Goal: Information Seeking & Learning: Learn about a topic

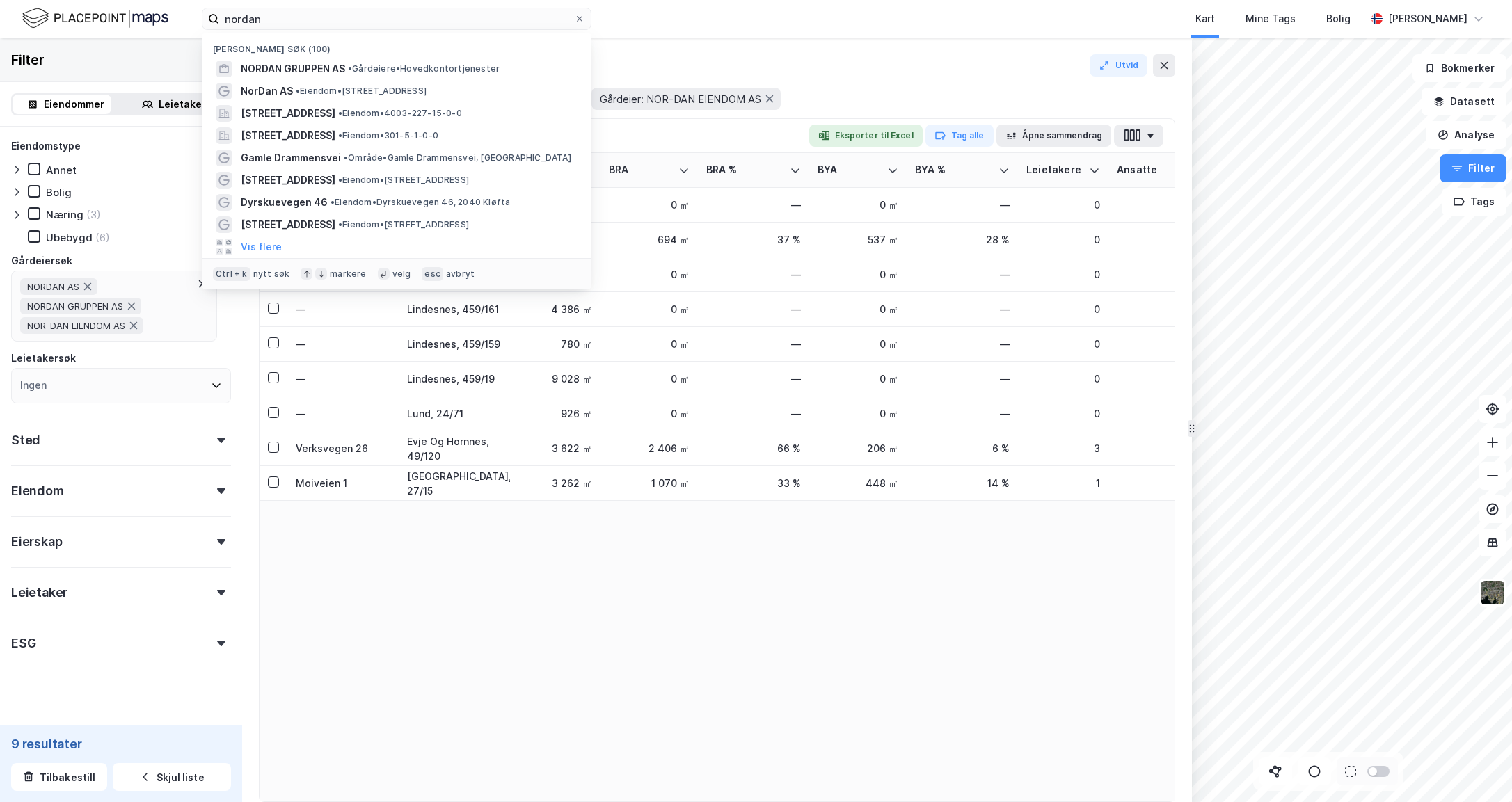
click at [309, 22] on input "nordan" at bounding box center [396, 18] width 355 height 21
click at [251, 15] on input "nordan" at bounding box center [396, 18] width 355 height 21
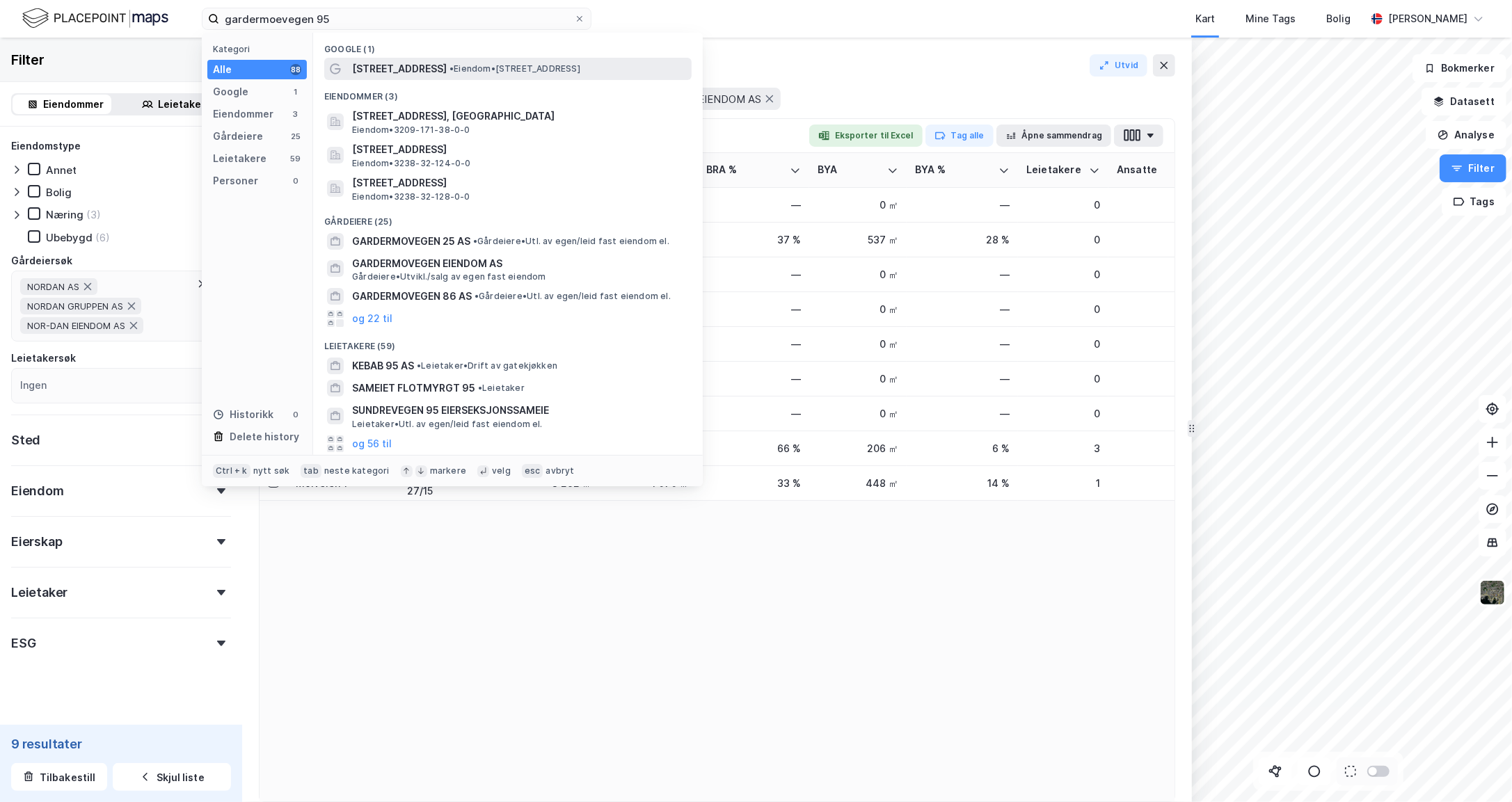
click at [385, 67] on span "[STREET_ADDRESS]" at bounding box center [399, 69] width 94 height 17
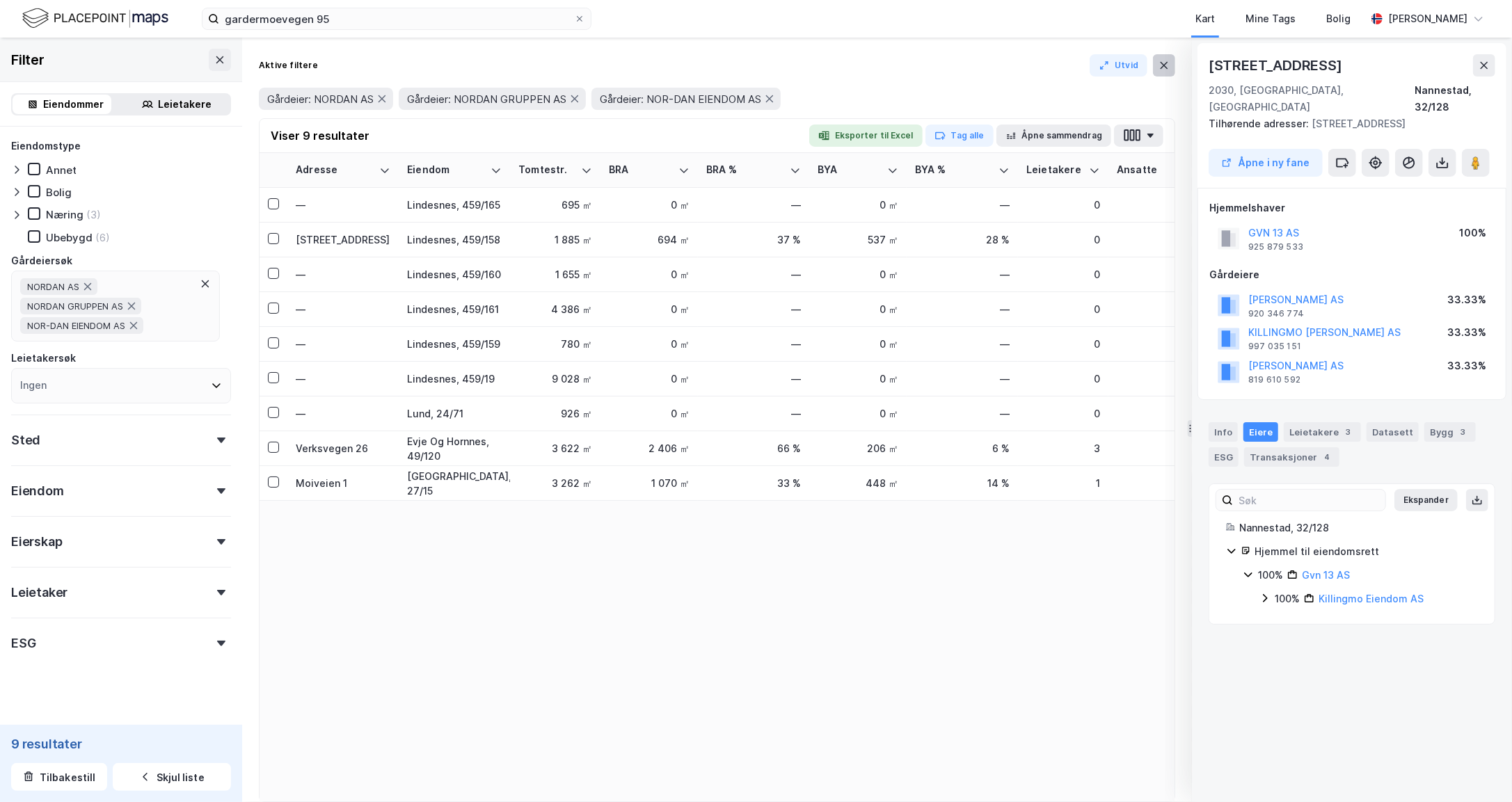
click at [1161, 67] on icon at bounding box center [1164, 66] width 7 height 7
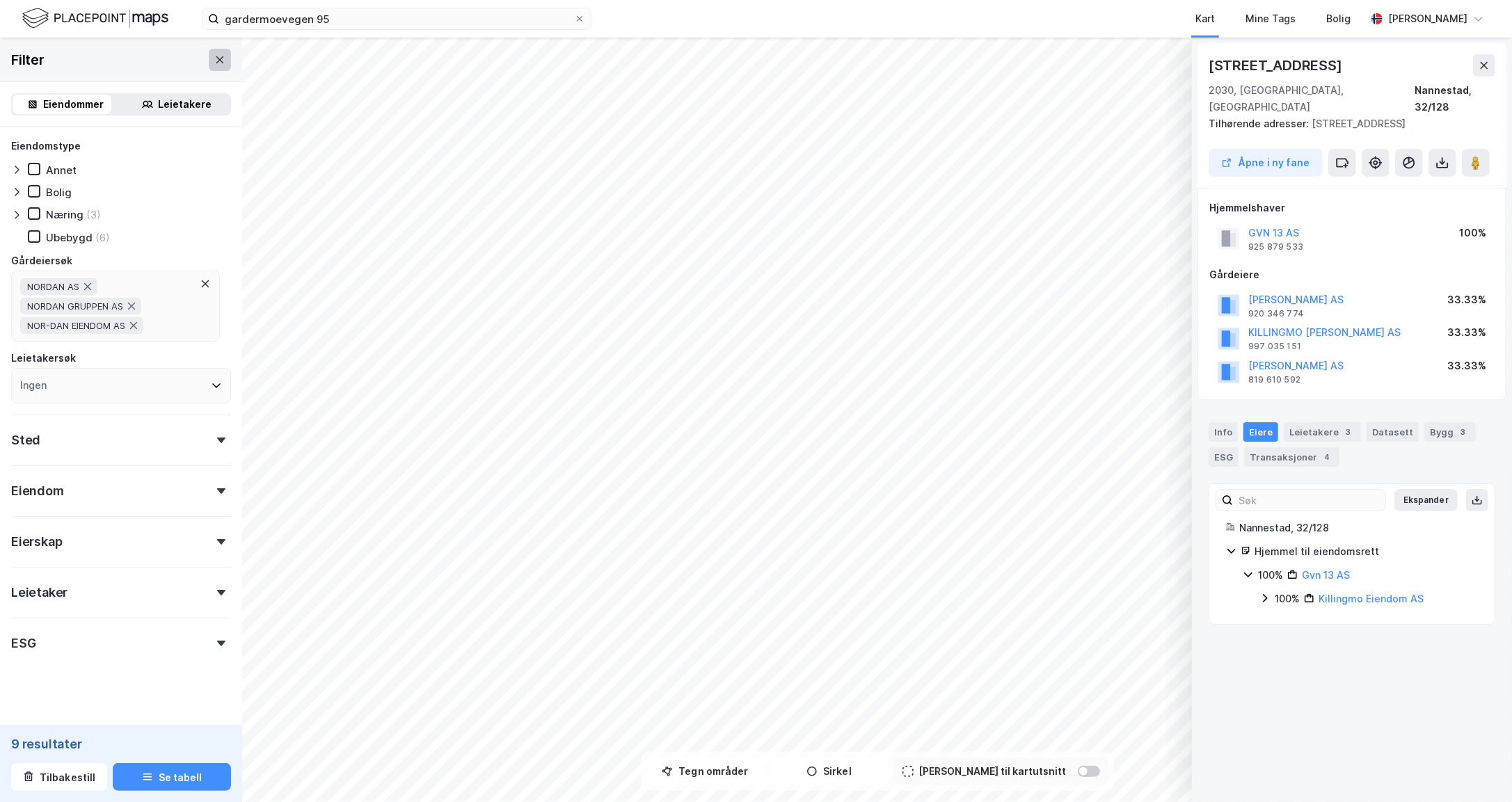
click at [214, 60] on icon at bounding box center [219, 59] width 11 height 11
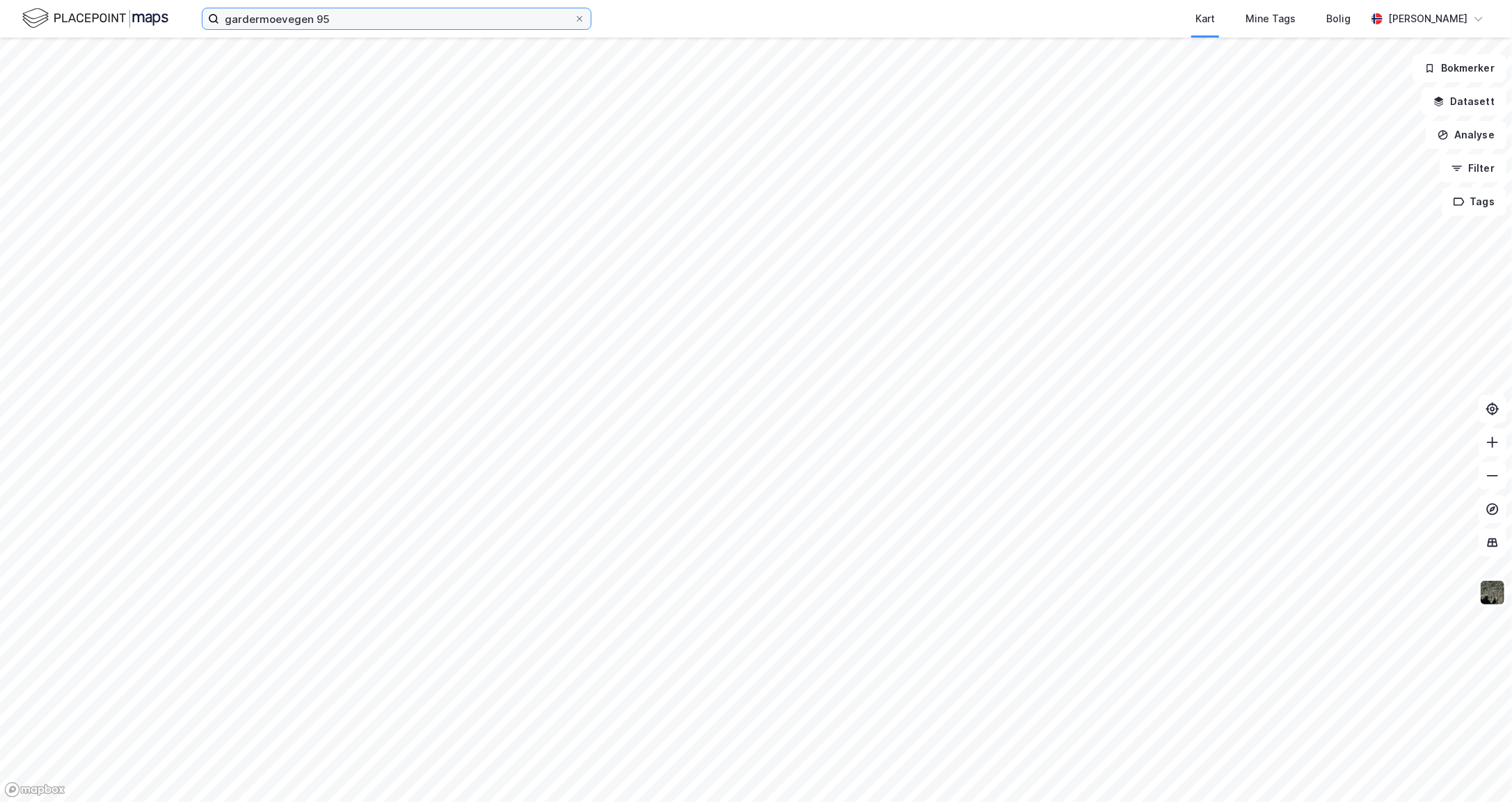
click at [343, 17] on input "gardermoevegen 95" at bounding box center [396, 18] width 355 height 21
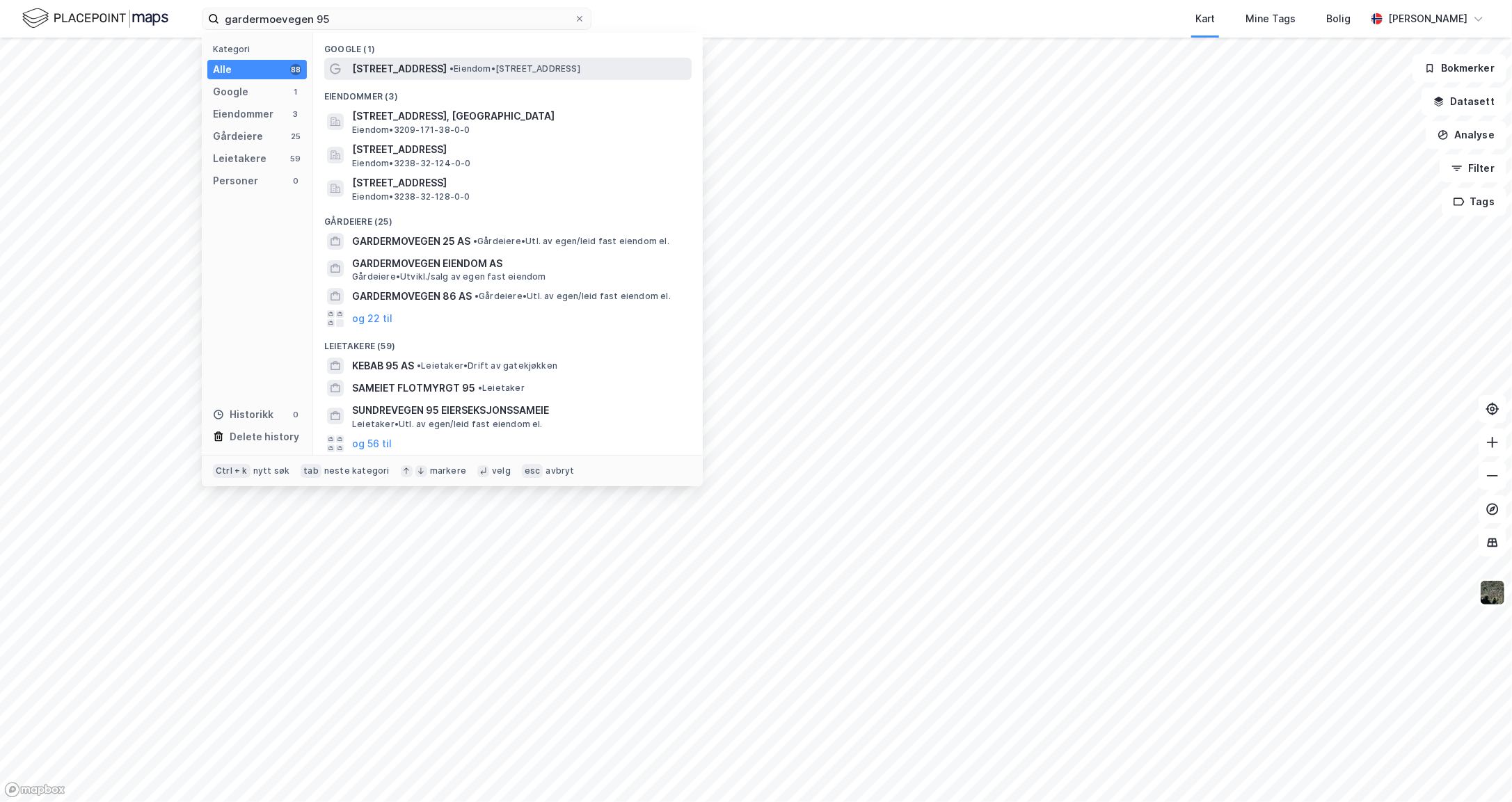
click at [401, 71] on span "[STREET_ADDRESS]" at bounding box center [399, 69] width 94 height 17
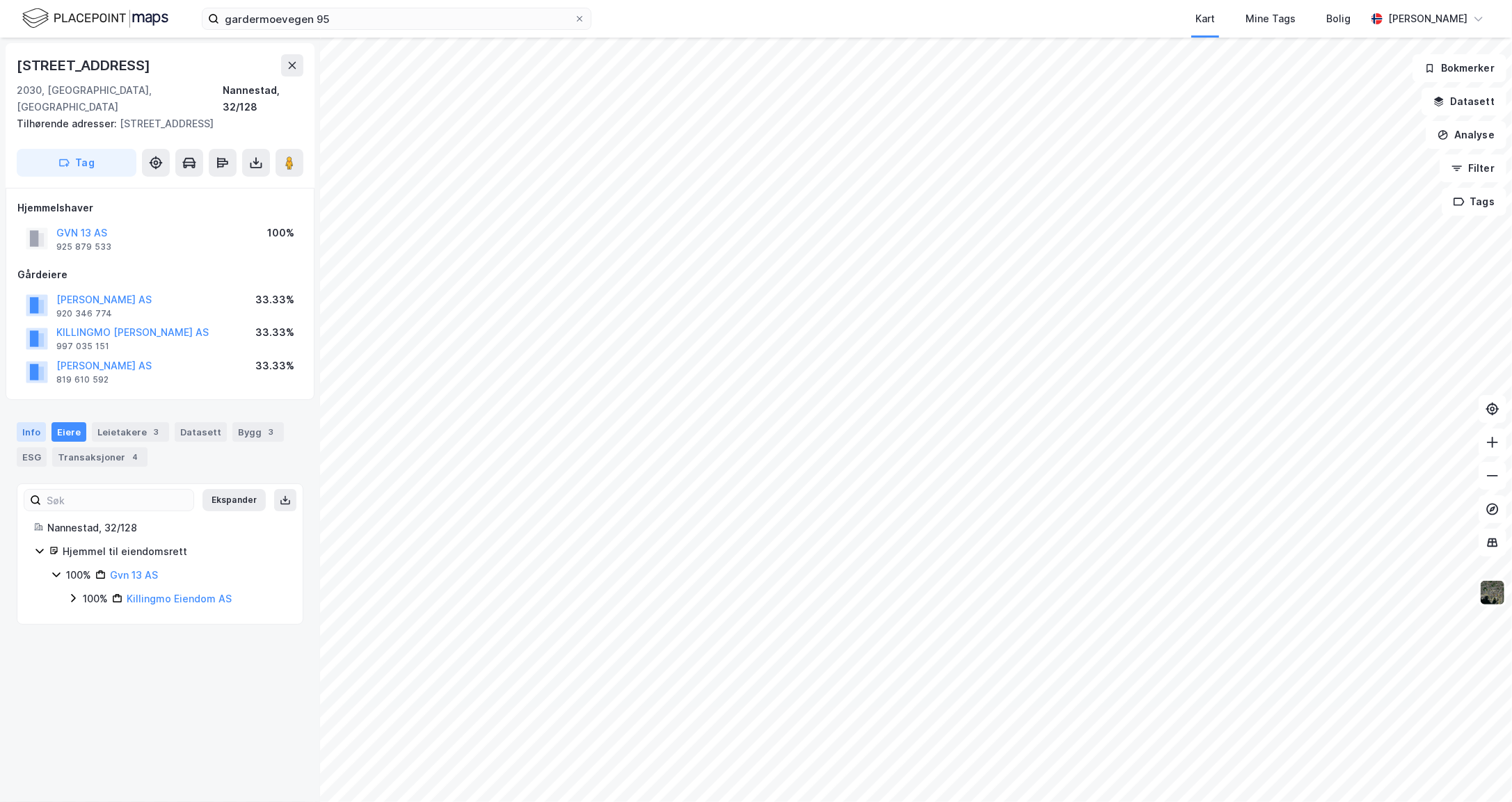
click at [36, 422] on div "Info" at bounding box center [31, 431] width 29 height 20
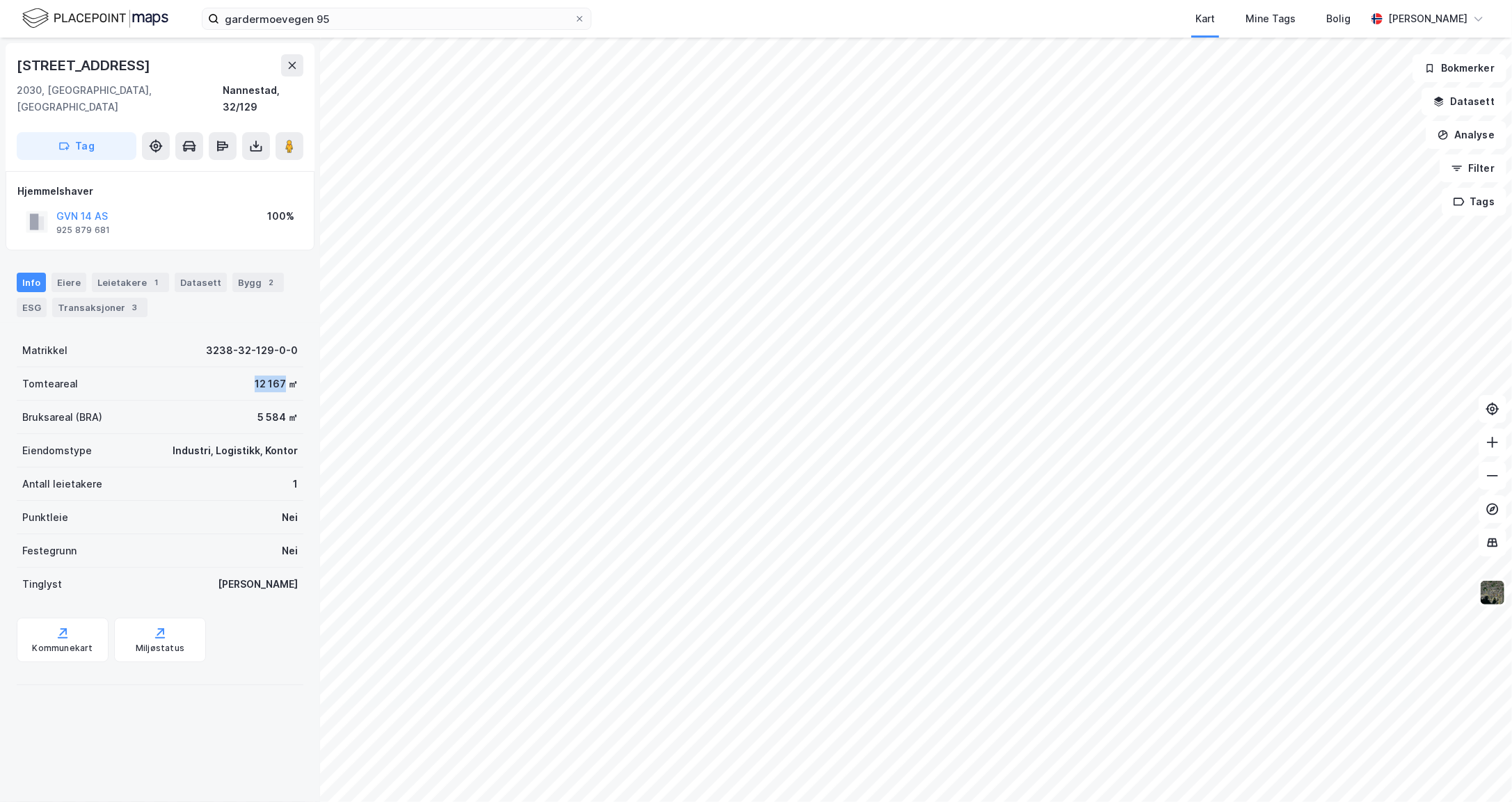
drag, startPoint x: 236, startPoint y: 367, endPoint x: 271, endPoint y: 366, distance: 35.0
click at [271, 367] on div "Tomteareal 12 167 ㎡" at bounding box center [160, 384] width 287 height 34
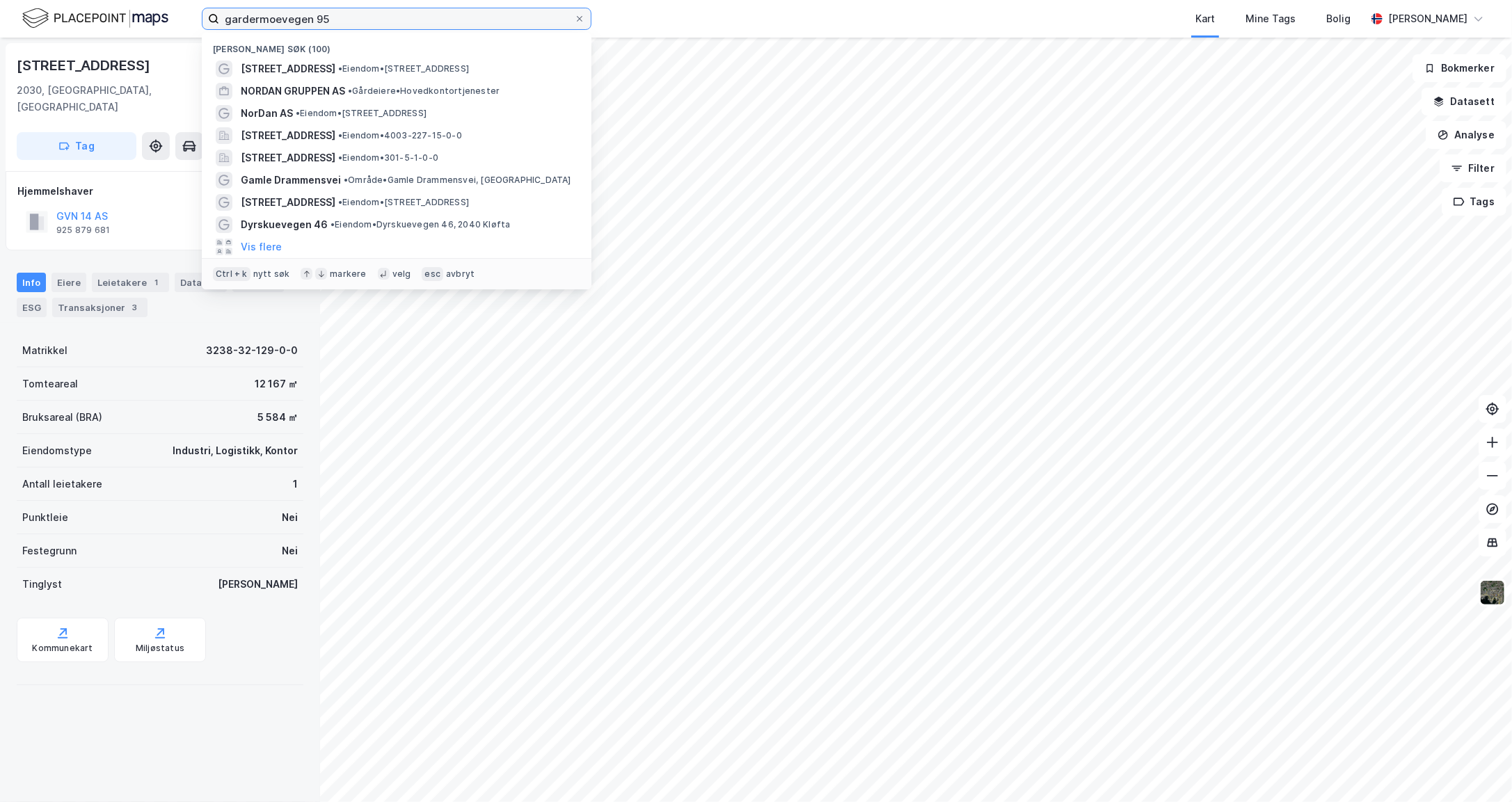
drag, startPoint x: 343, startPoint y: 20, endPoint x: 157, endPoint y: 15, distance: 186.1
click at [157, 15] on div "gardermoevegen 95 Nylige søk (100) Gardermovegen 95 • Eiendom • [STREET_ADDRESS…" at bounding box center [756, 18] width 1512 height 37
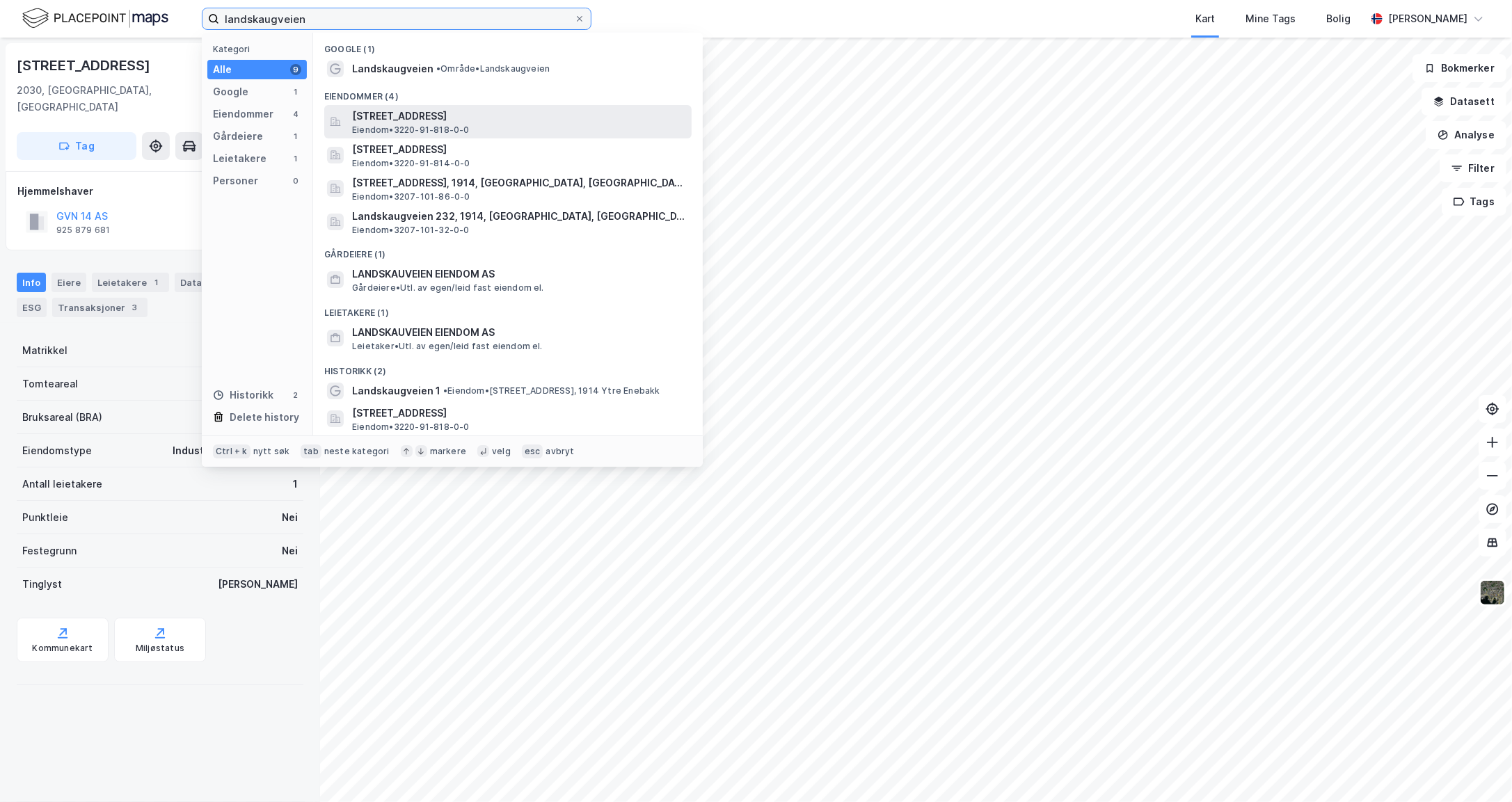
type input "landskaugveien"
